Goal: Task Accomplishment & Management: Complete application form

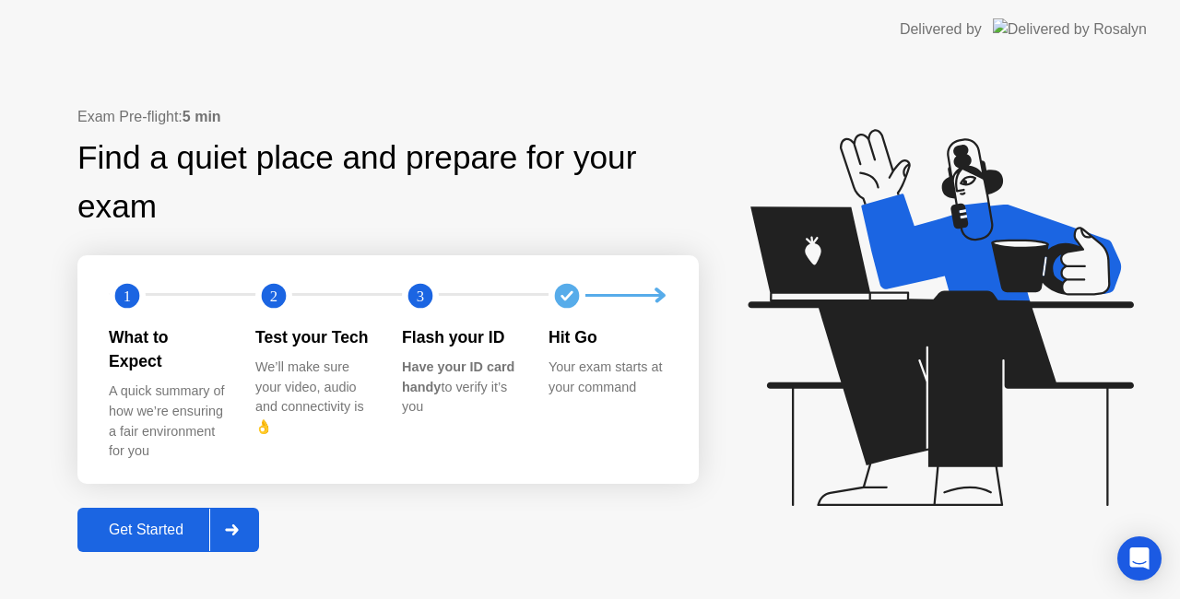
click at [150, 522] on div "Get Started" at bounding box center [146, 530] width 126 height 17
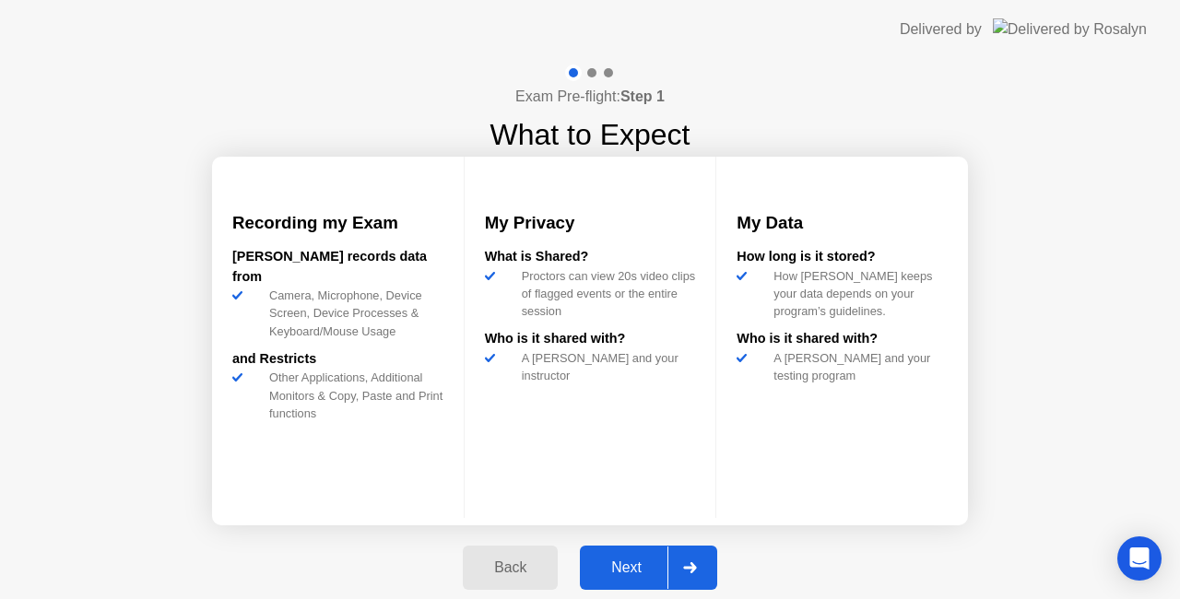
click at [641, 561] on div "Next" at bounding box center [626, 568] width 82 height 17
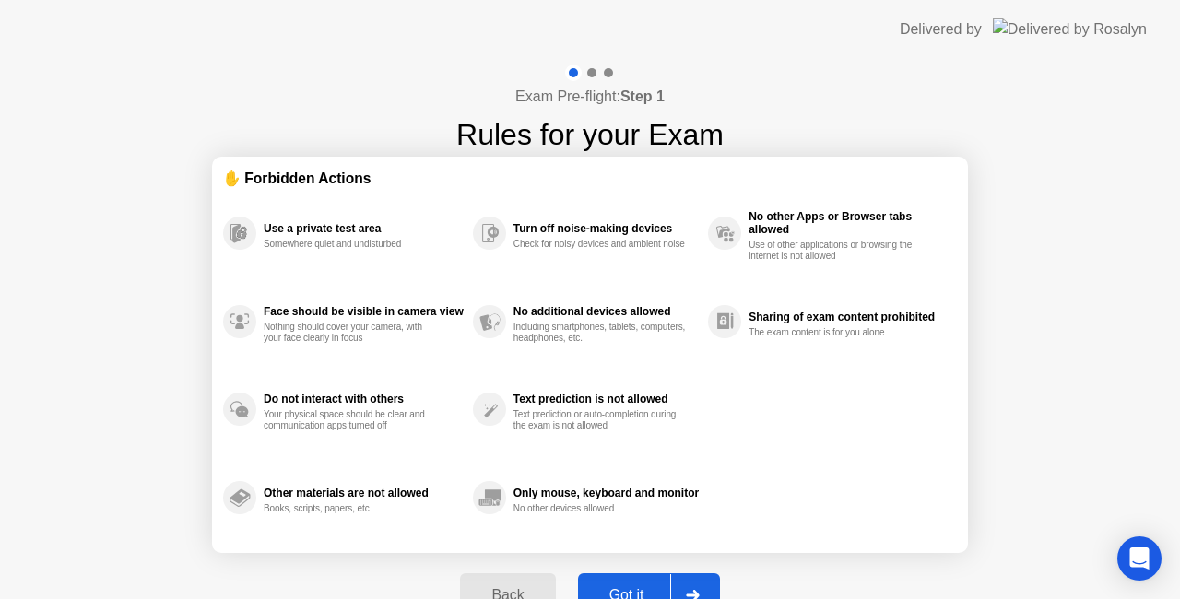
click at [629, 590] on div "Got it" at bounding box center [627, 595] width 87 height 17
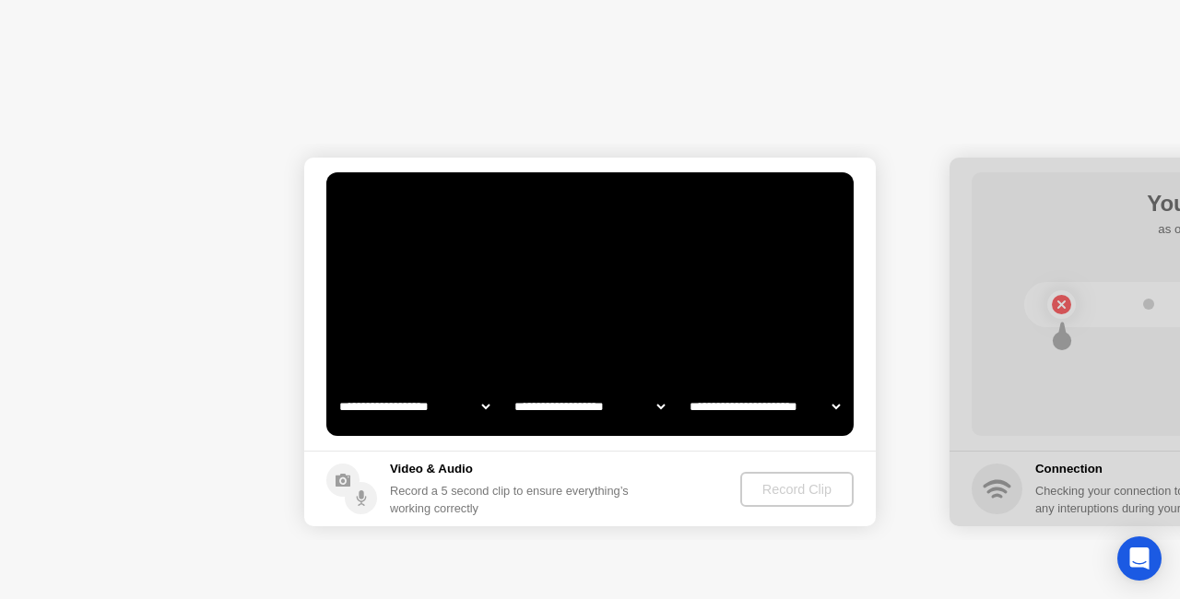
select select "**********"
select select "*******"
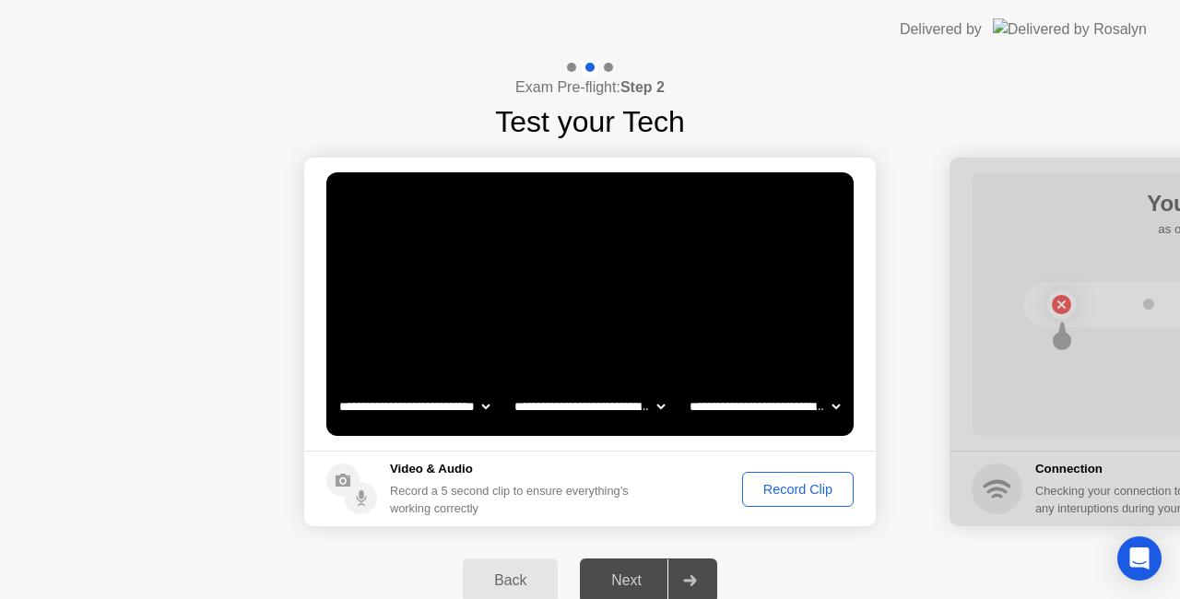
click at [802, 489] on div "Record Clip" at bounding box center [798, 489] width 99 height 15
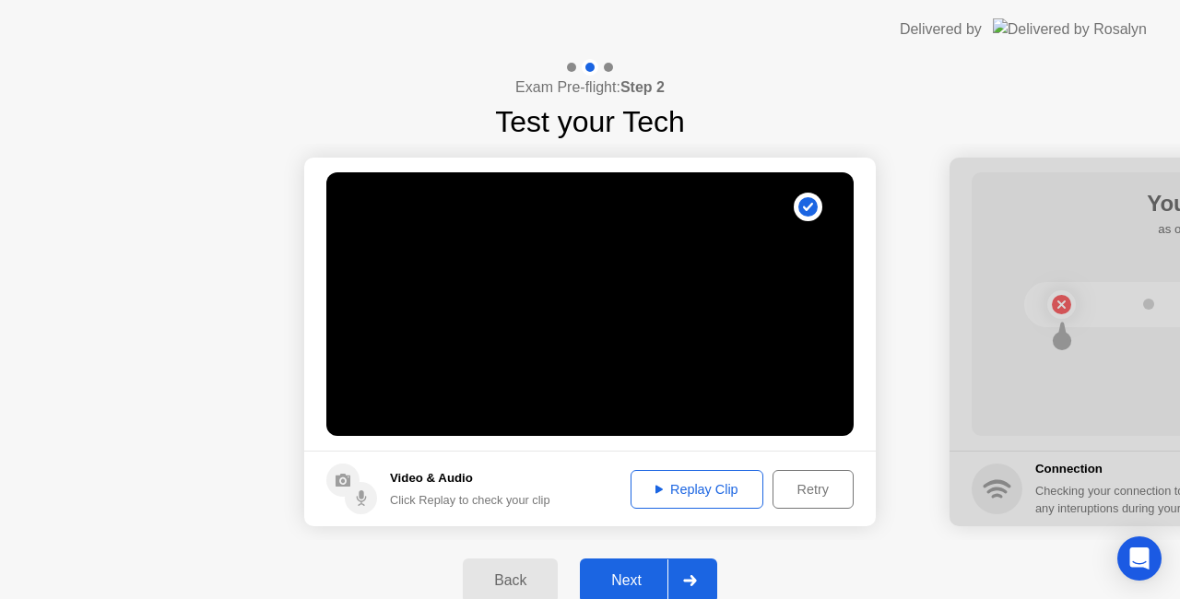
click at [645, 578] on div "Next" at bounding box center [626, 581] width 82 height 17
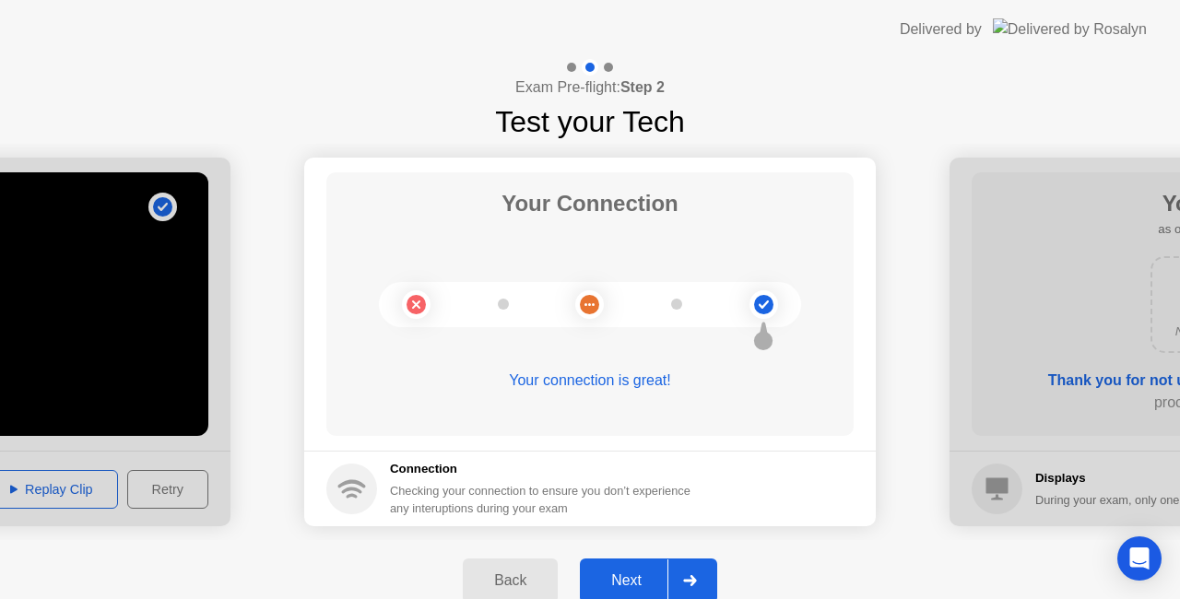
click at [629, 575] on div "Next" at bounding box center [626, 581] width 82 height 17
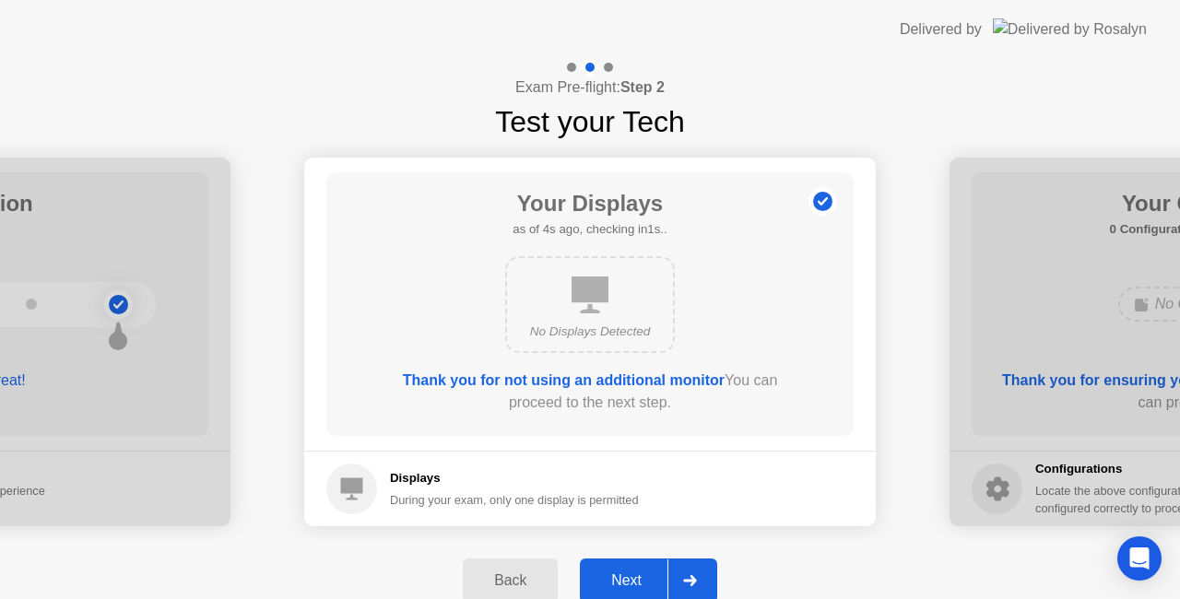
click at [640, 579] on div "Next" at bounding box center [626, 581] width 82 height 17
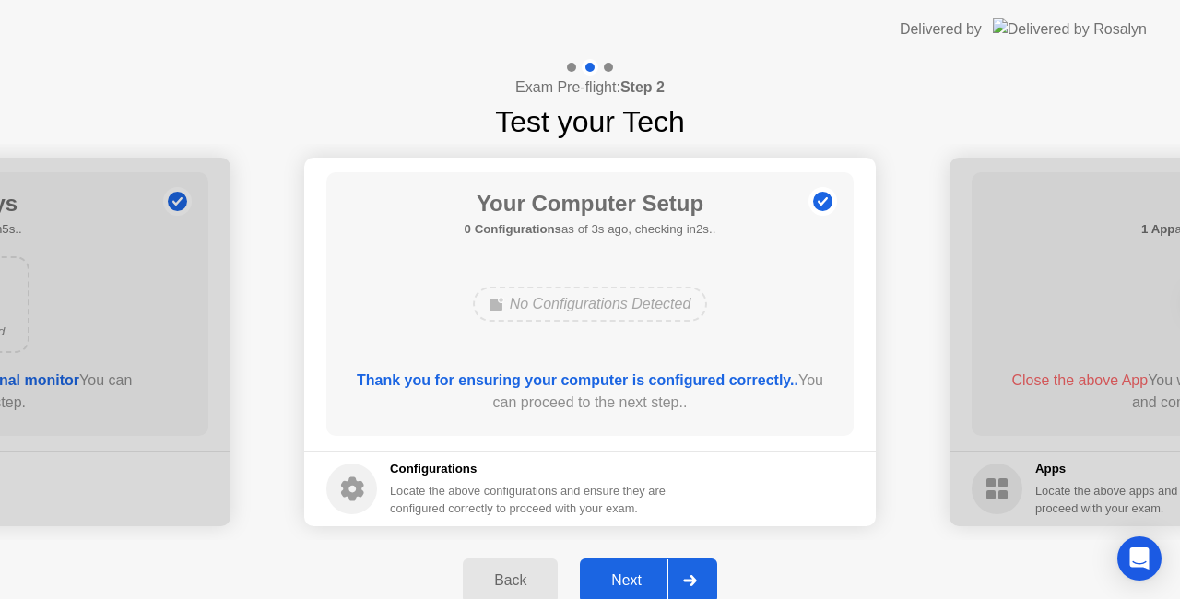
click at [623, 579] on div "Next" at bounding box center [626, 581] width 82 height 17
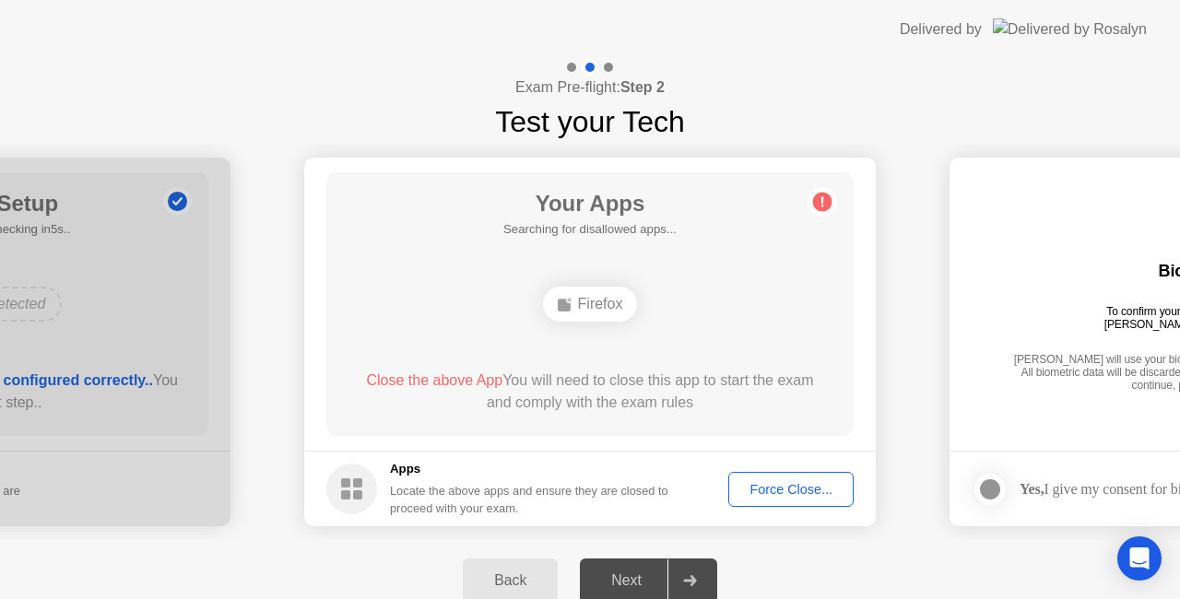
click at [778, 490] on div "Force Close..." at bounding box center [791, 489] width 112 height 15
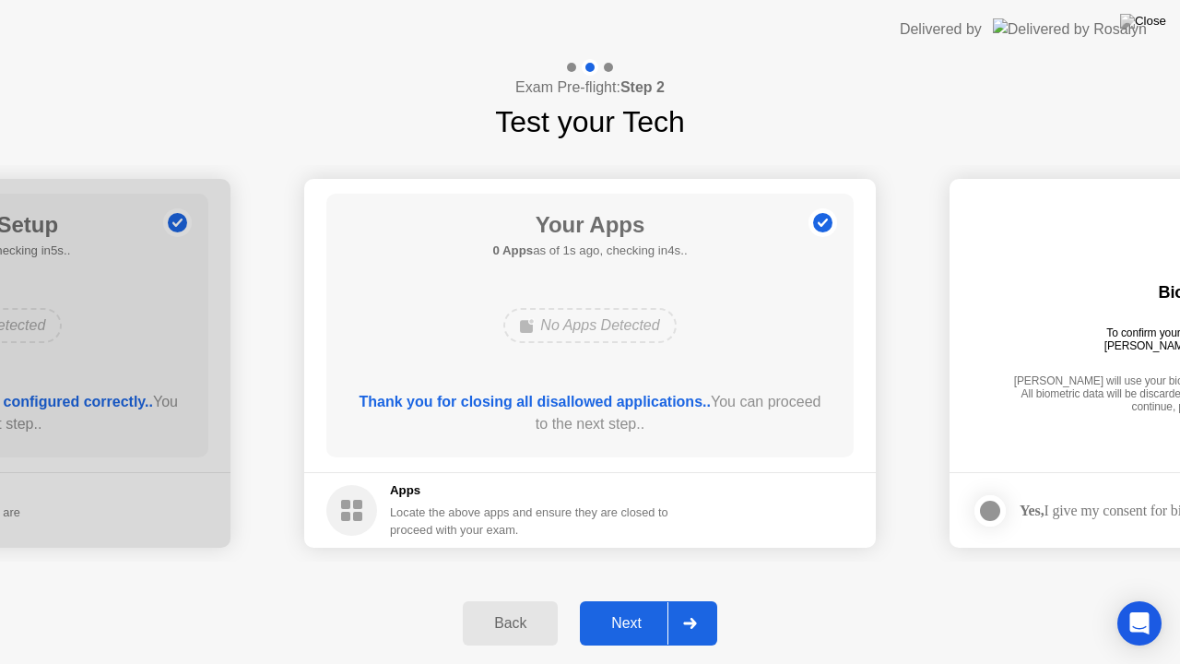
click at [617, 598] on div "Next" at bounding box center [626, 623] width 82 height 17
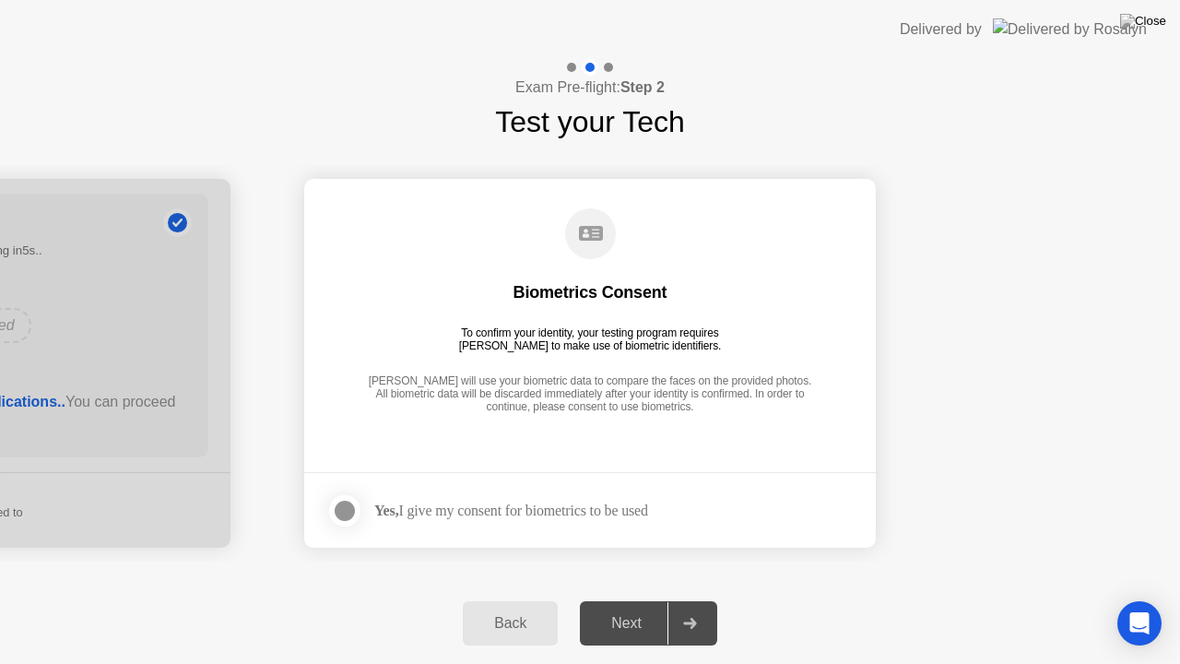
click at [633, 598] on div "Next" at bounding box center [626, 623] width 82 height 17
click at [348, 506] on div at bounding box center [345, 511] width 22 height 22
click at [616, 598] on div "Next" at bounding box center [626, 623] width 82 height 17
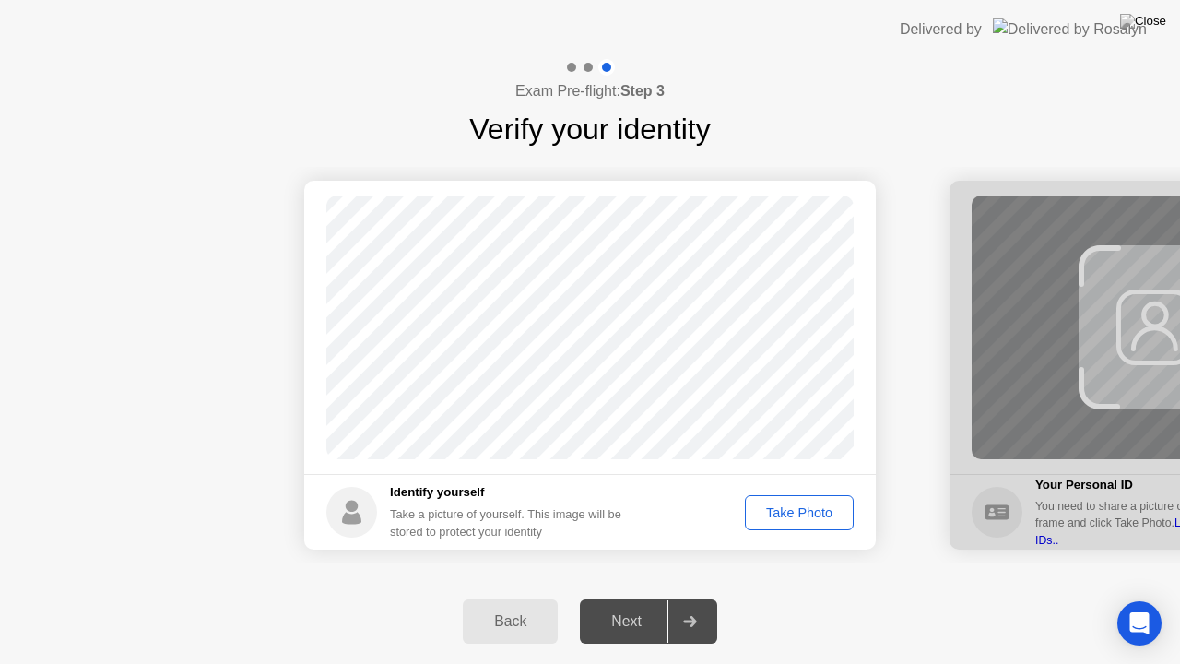
click at [627, 598] on div "Next" at bounding box center [626, 621] width 82 height 17
click at [800, 511] on div "Take Photo" at bounding box center [799, 512] width 96 height 15
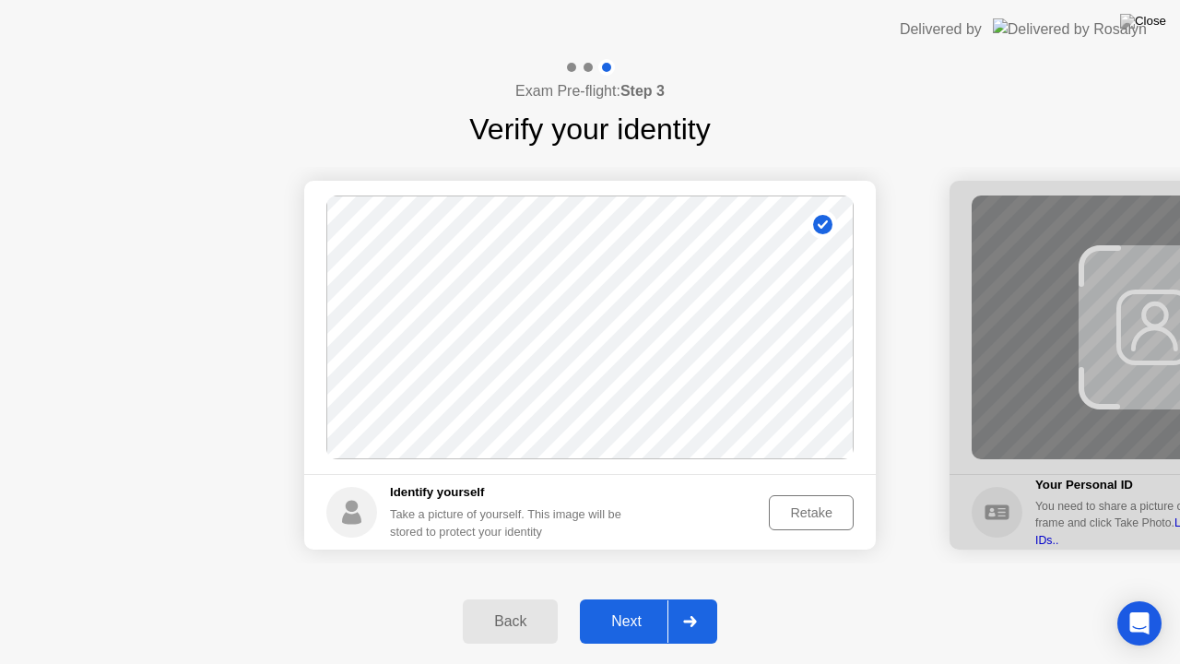
click at [623, 598] on div "Next" at bounding box center [626, 621] width 82 height 17
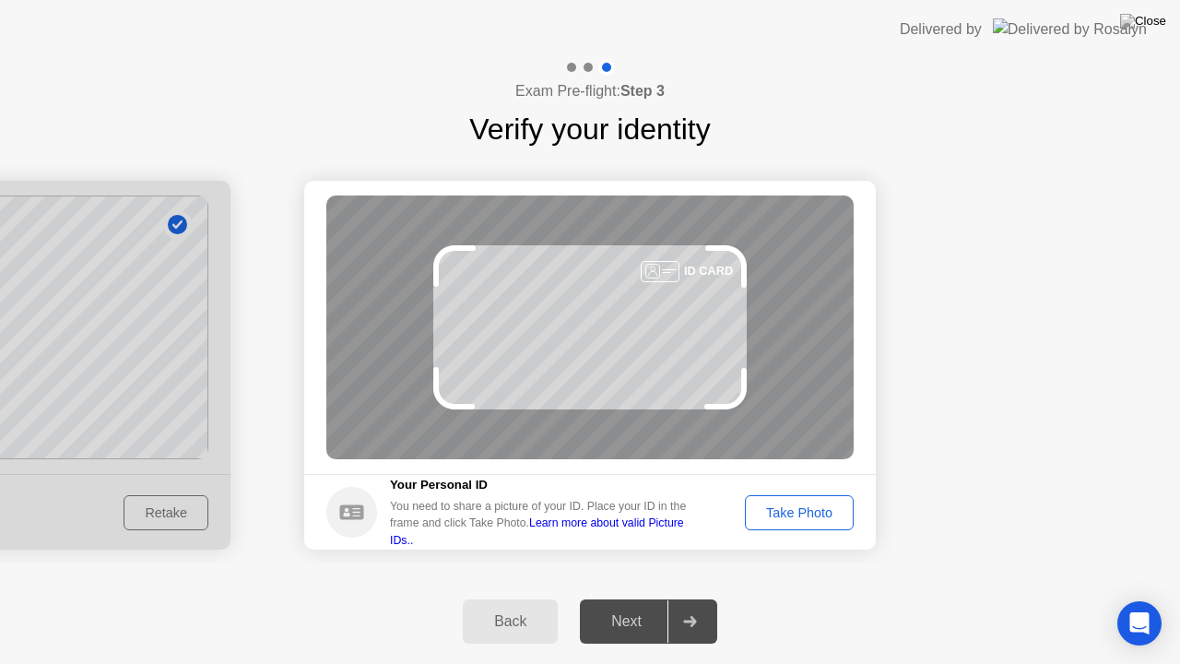
click at [649, 598] on div "Next" at bounding box center [626, 621] width 82 height 17
click at [776, 507] on div "Take Photo" at bounding box center [799, 512] width 96 height 15
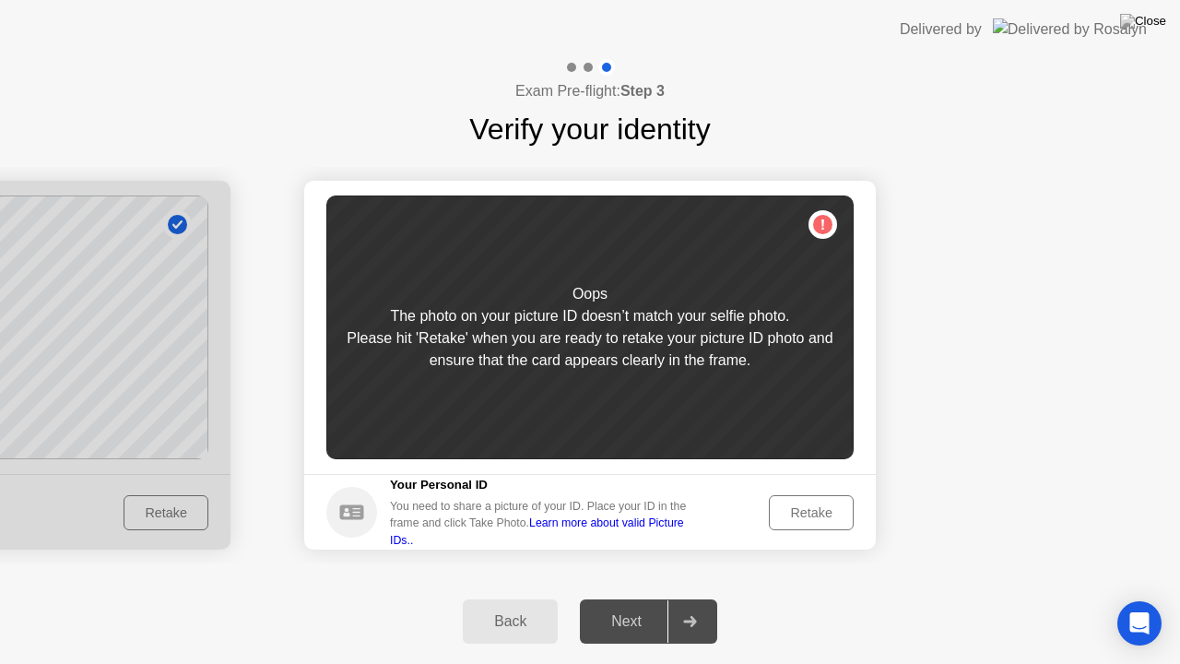
click at [639, 598] on div "Next" at bounding box center [626, 621] width 82 height 17
click at [812, 511] on div "Retake" at bounding box center [811, 512] width 72 height 15
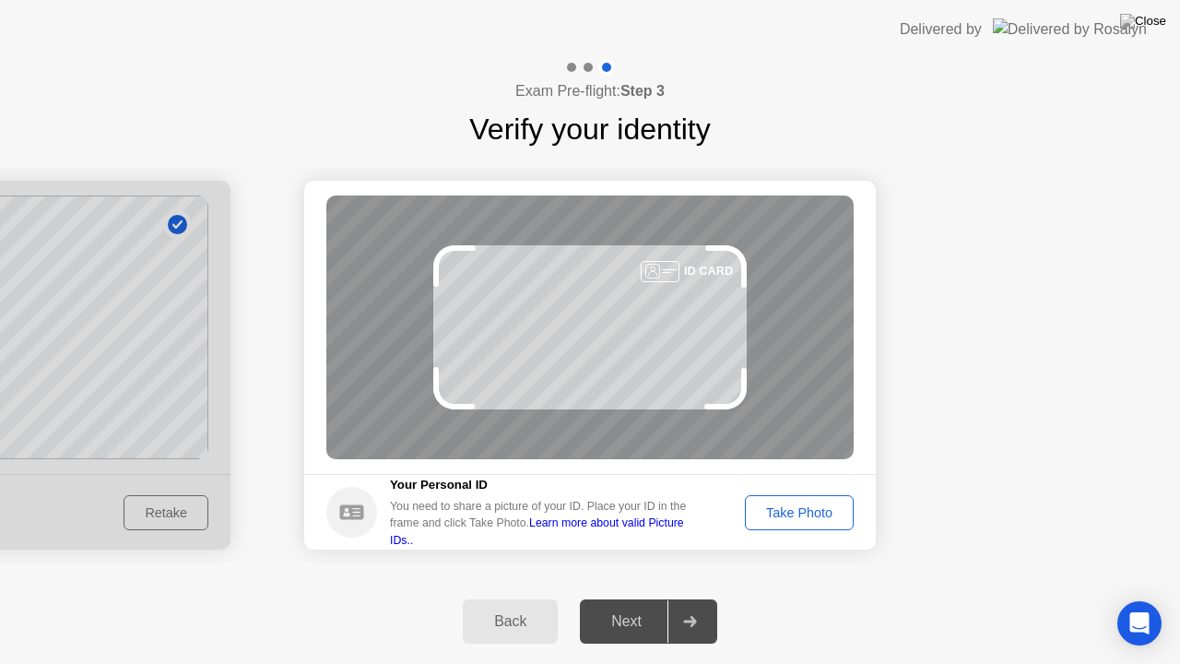
click at [812, 511] on div "Take Photo" at bounding box center [799, 512] width 96 height 15
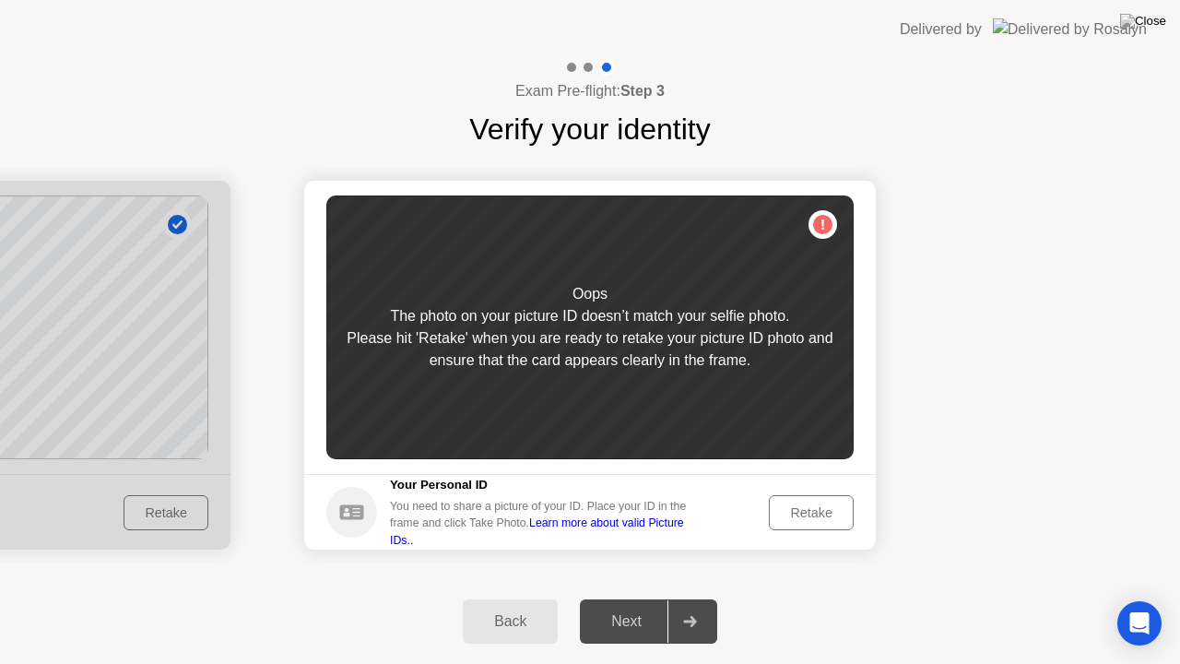
click at [812, 511] on div "Retake" at bounding box center [811, 512] width 72 height 15
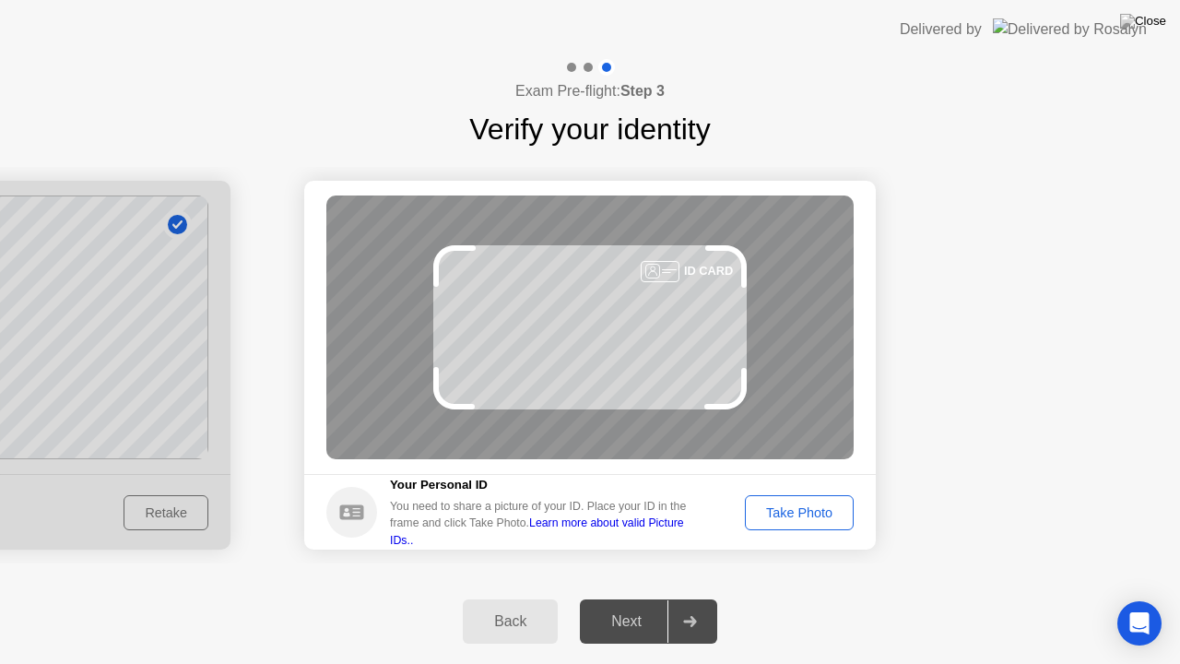
click at [812, 511] on div "Take Photo" at bounding box center [799, 512] width 96 height 15
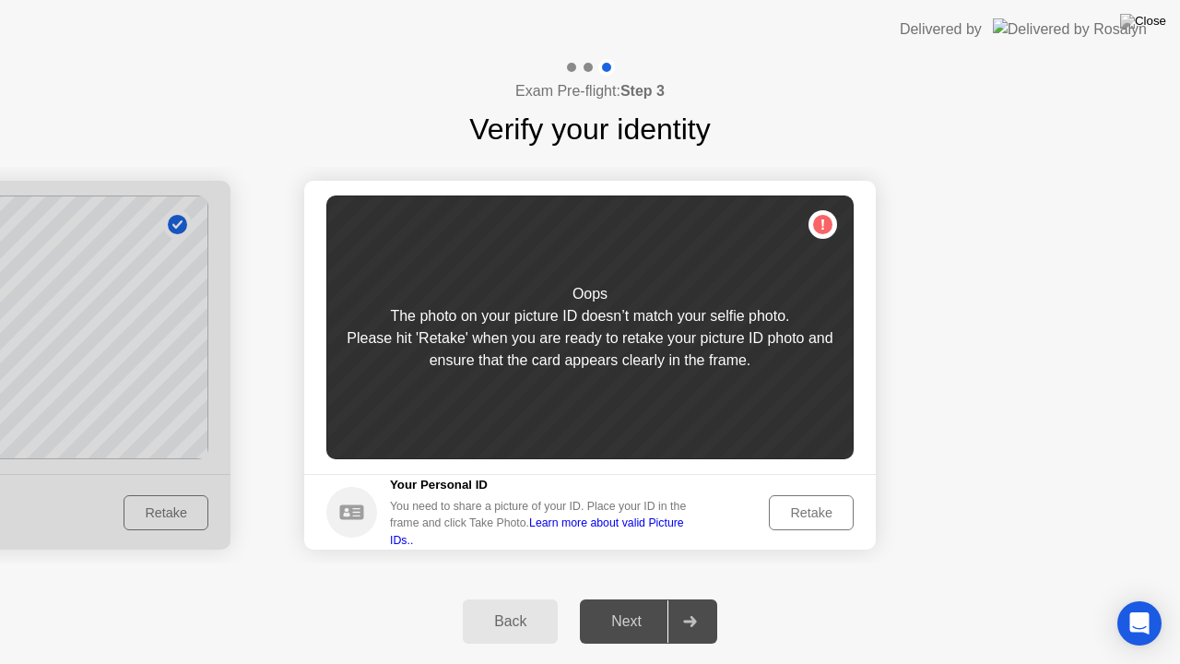
click at [811, 513] on div "Retake" at bounding box center [811, 512] width 72 height 15
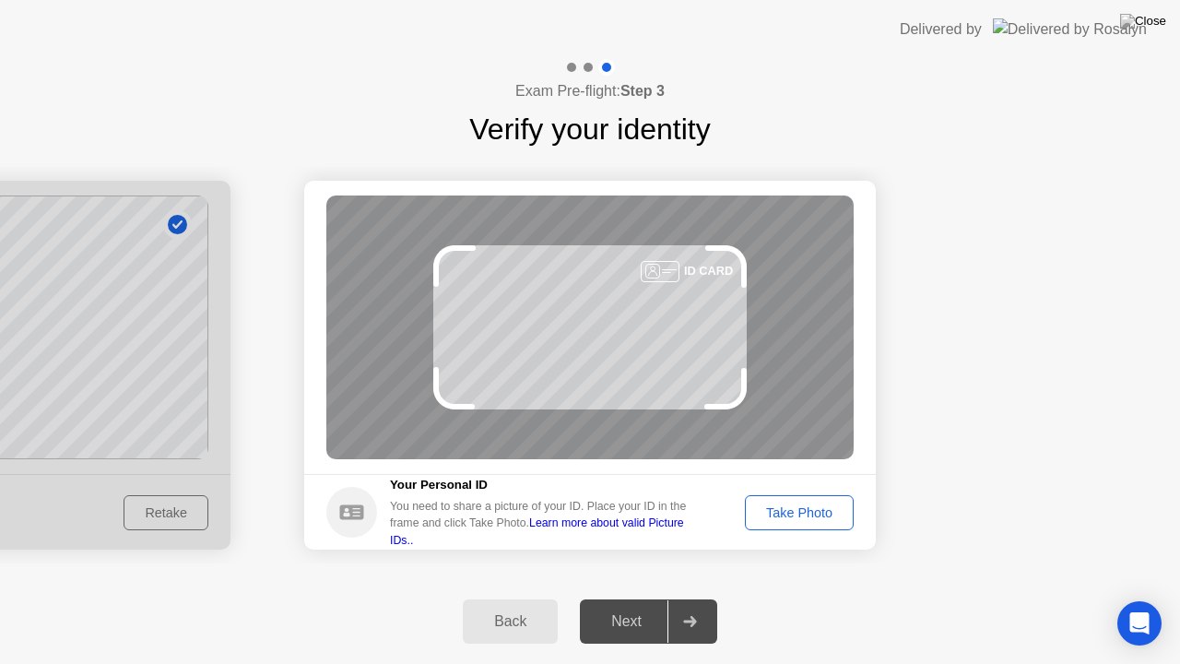
click at [811, 513] on div "Take Photo" at bounding box center [799, 512] width 96 height 15
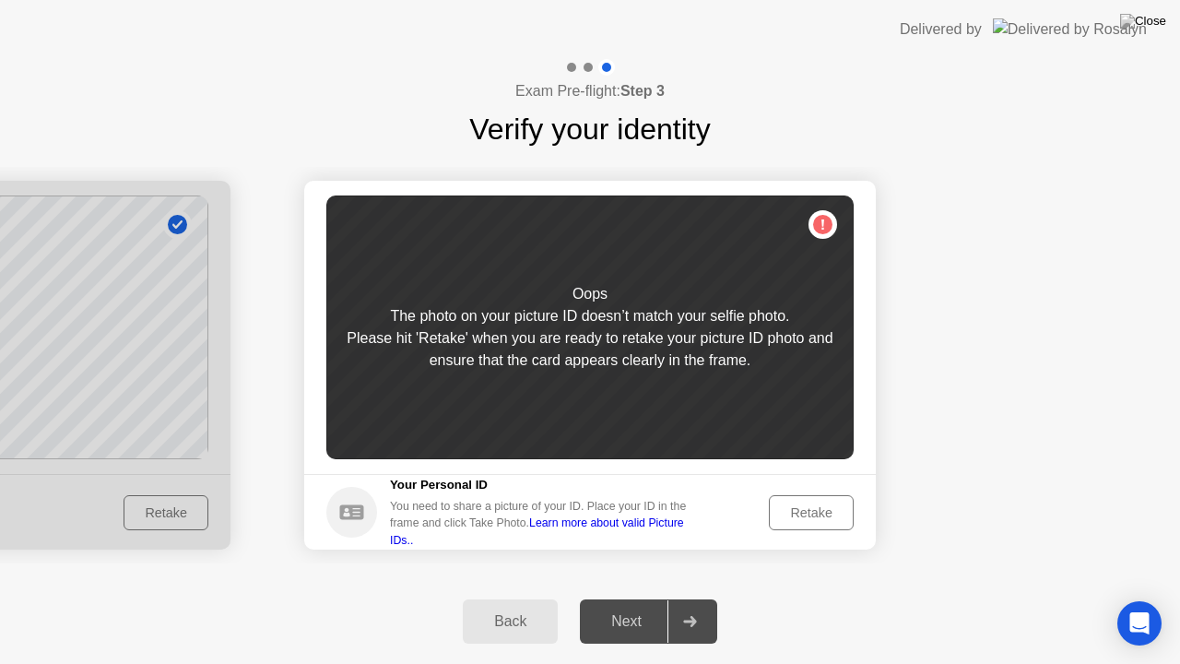
click at [636, 598] on div "Next" at bounding box center [626, 621] width 82 height 17
click at [813, 517] on div "Retake" at bounding box center [811, 512] width 72 height 15
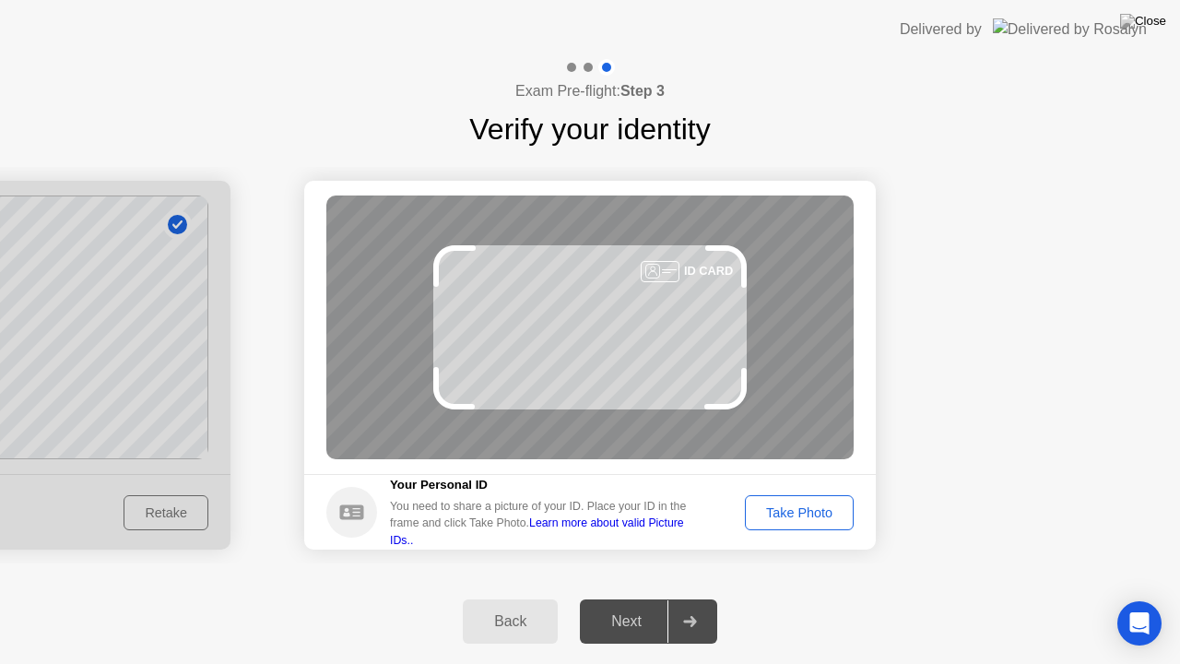
click at [815, 518] on div "Take Photo" at bounding box center [799, 512] width 96 height 15
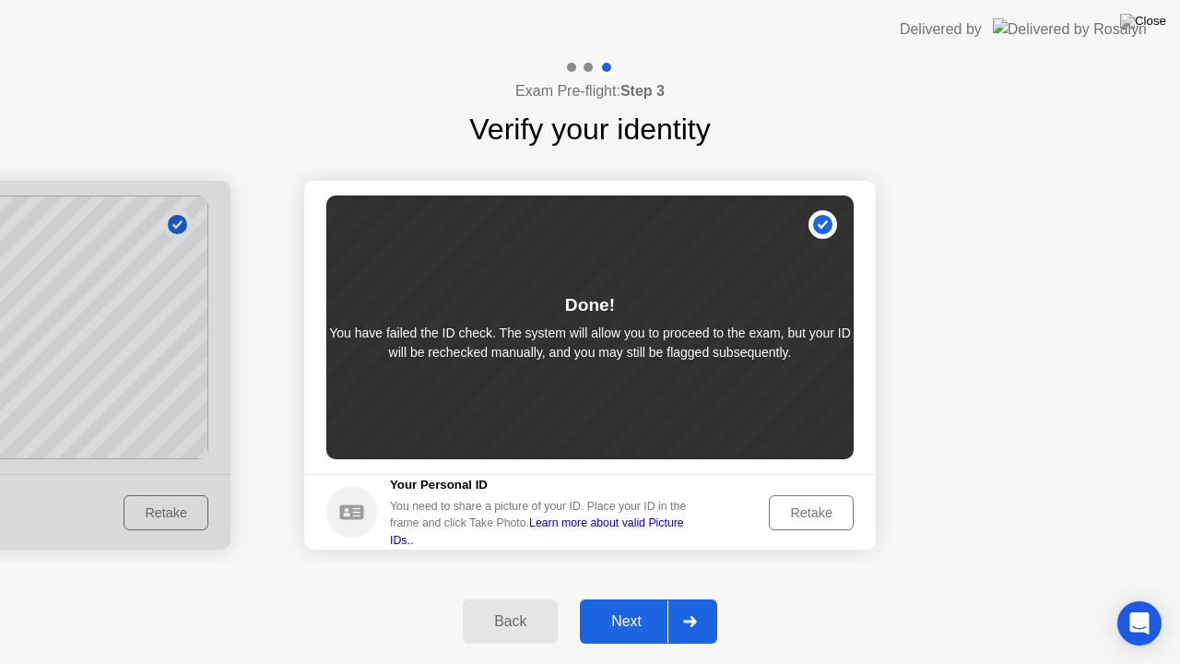
click at [635, 598] on div "Next" at bounding box center [626, 621] width 82 height 17
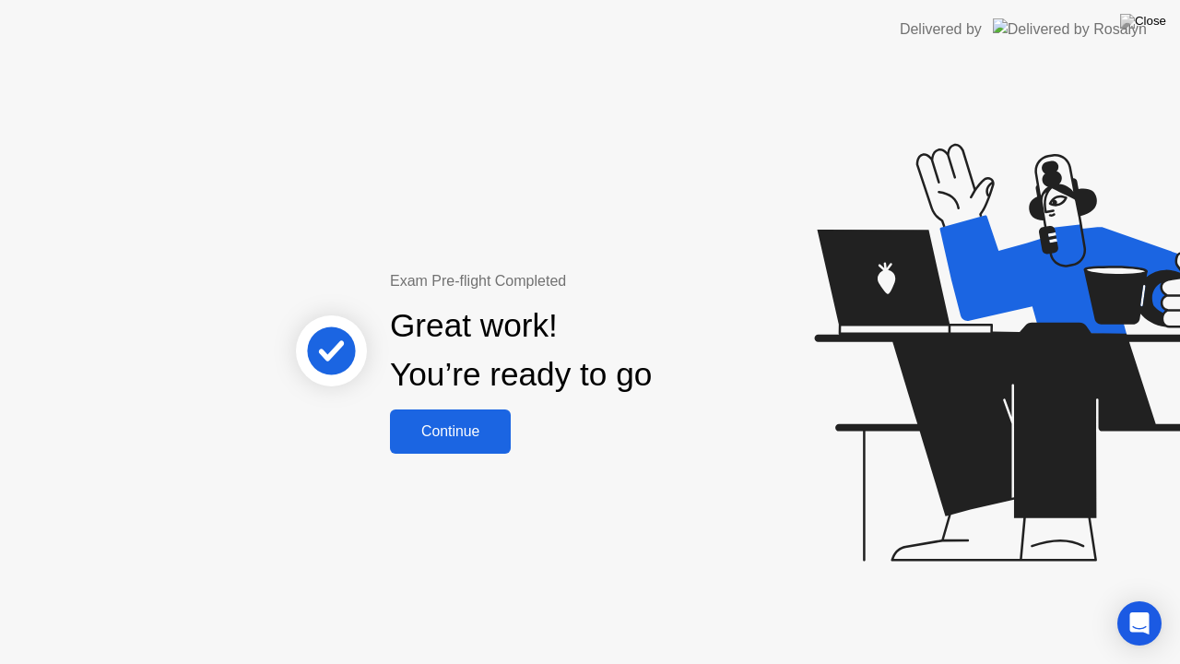
click at [444, 429] on div "Continue" at bounding box center [451, 431] width 110 height 17
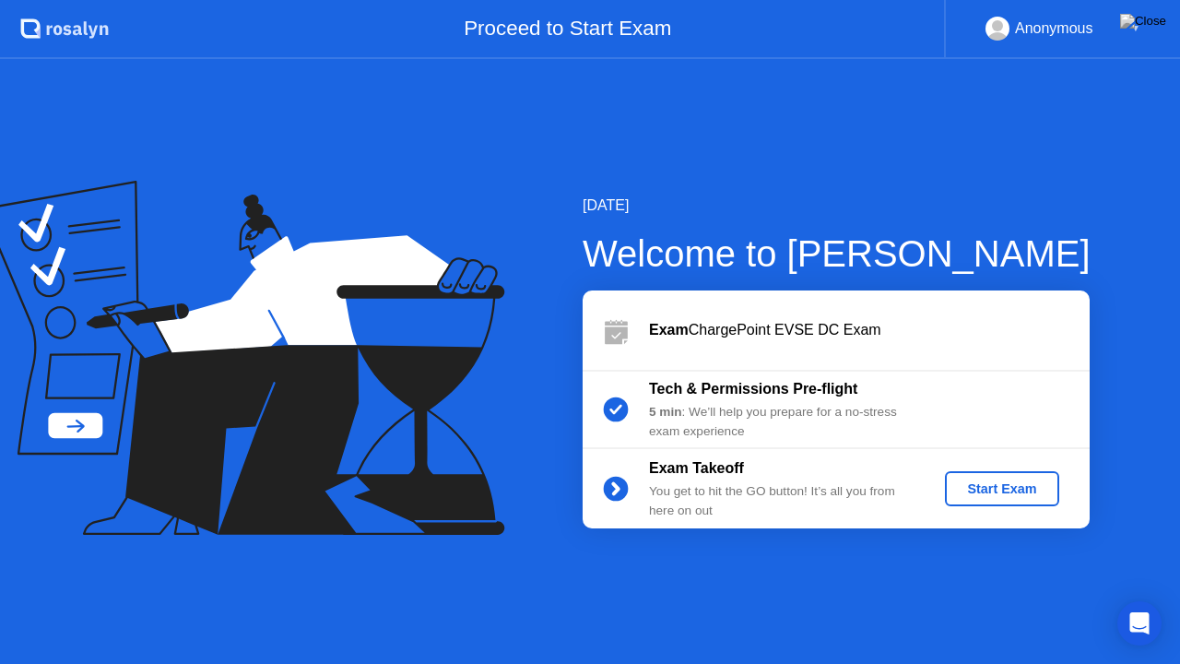
click at [990, 492] on div "Start Exam" at bounding box center [1001, 488] width 99 height 15
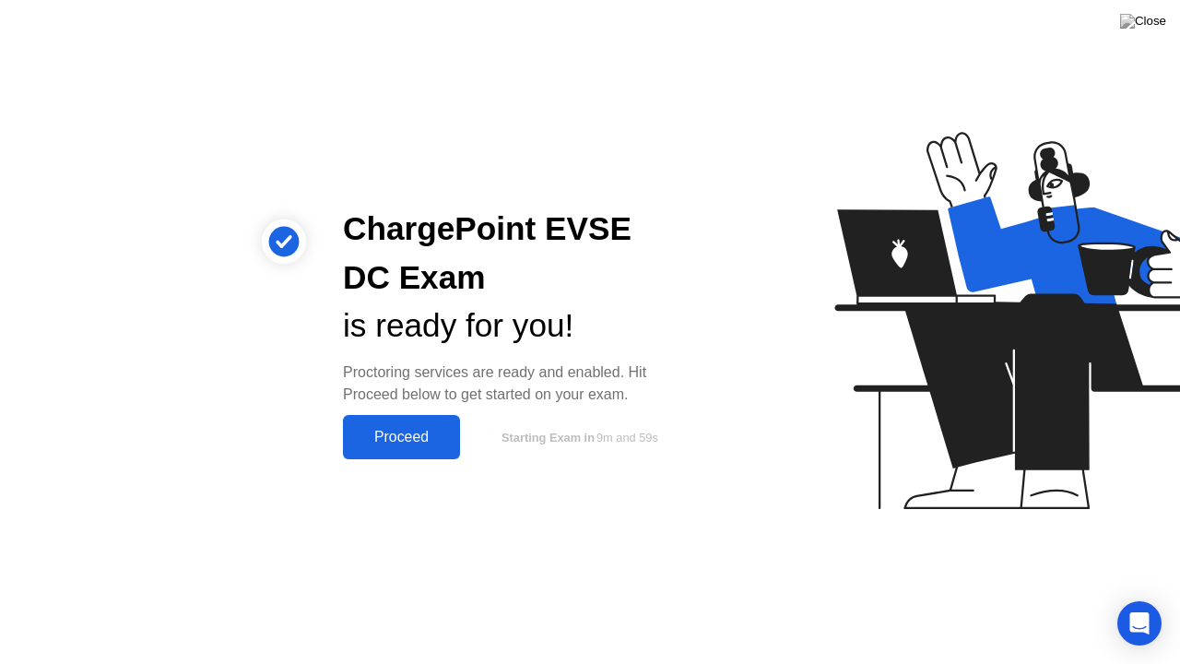
click at [402, 439] on div "Proceed" at bounding box center [401, 437] width 106 height 17
